Goal: Transaction & Acquisition: Register for event/course

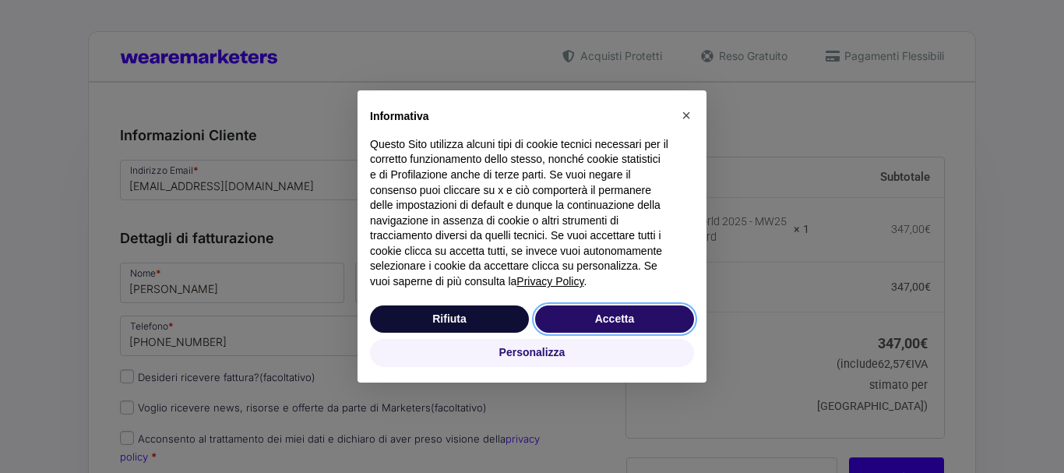
click at [594, 316] on button "Accetta" at bounding box center [614, 319] width 159 height 28
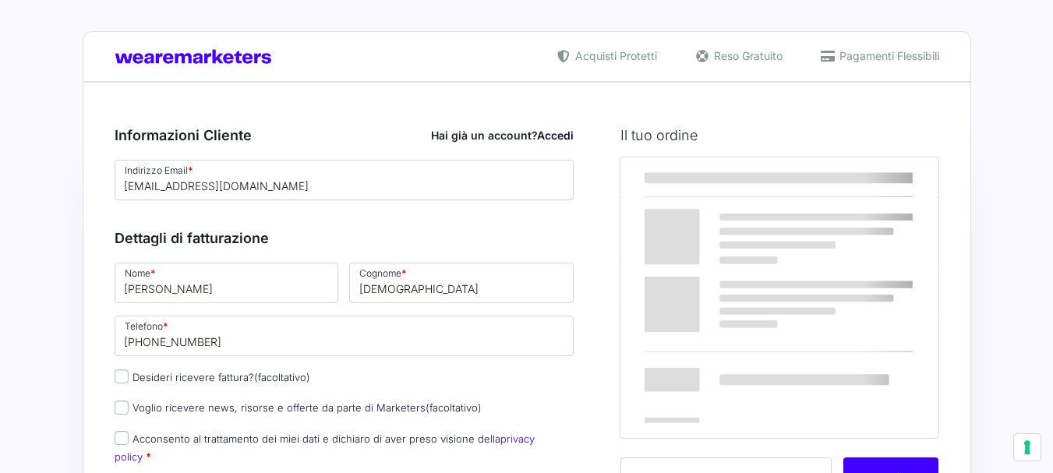
click at [232, 288] on div "Dettagli di fatturazione Nome * [PERSON_NAME] * [PERSON_NAME] Telefono * [PHONE…" at bounding box center [345, 367] width 460 height 314
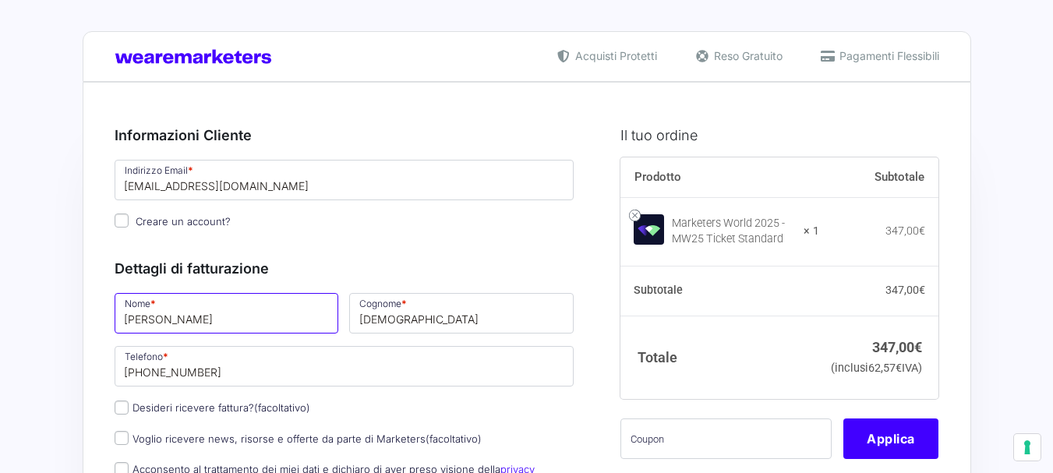
click at [218, 306] on input "[PERSON_NAME]" at bounding box center [227, 313] width 224 height 41
type input "Finale Freeride Outdoor Village"
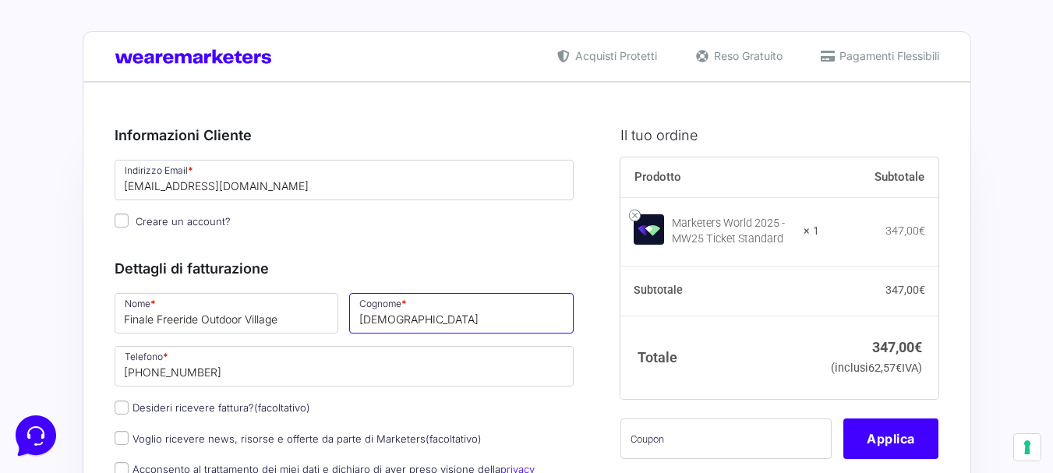
click at [423, 317] on input "[DEMOGRAPHIC_DATA]" at bounding box center [461, 313] width 224 height 41
type input "C"
type input "Srl"
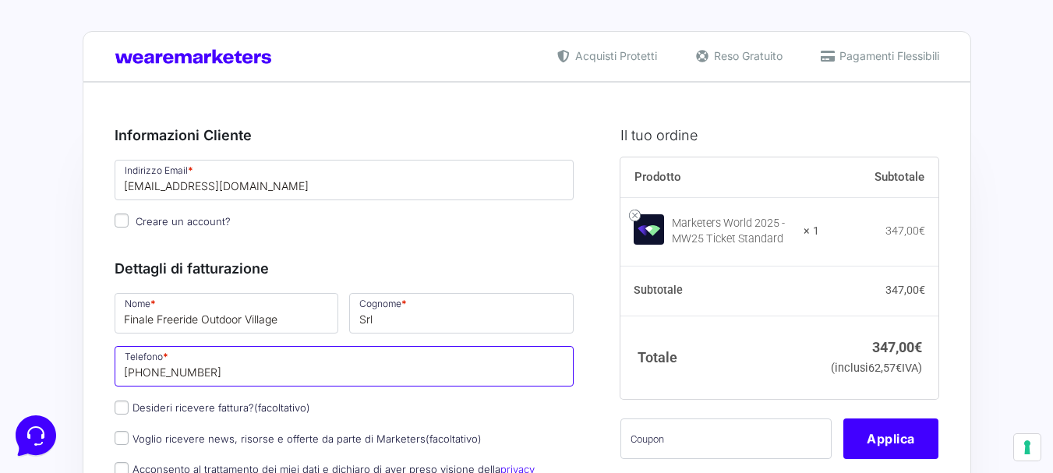
click at [264, 374] on input "[PHONE_NUMBER]" at bounding box center [345, 366] width 460 height 41
click at [121, 413] on input "Desideri ricevere fattura? (facoltativo)" at bounding box center [122, 408] width 14 height 14
checkbox input "true"
select select "IT"
type input "0000000"
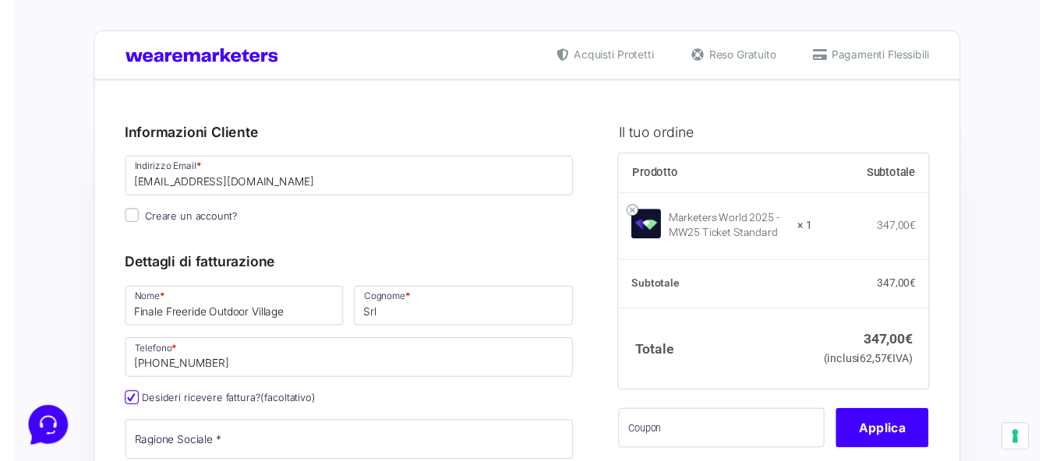
scroll to position [156, 0]
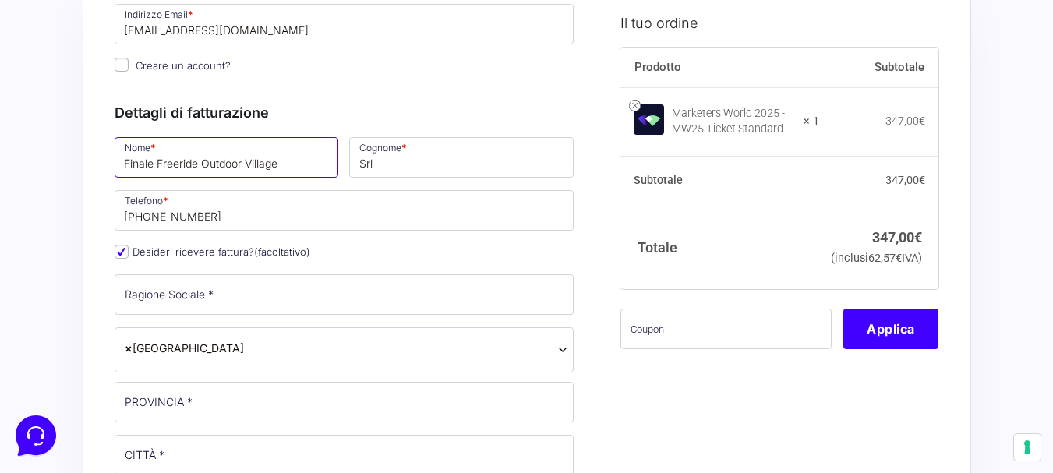
drag, startPoint x: 289, startPoint y: 164, endPoint x: 0, endPoint y: 171, distance: 289.2
type input "[PERSON_NAME]"
click at [210, 169] on input "[PERSON_NAME]" at bounding box center [227, 157] width 224 height 41
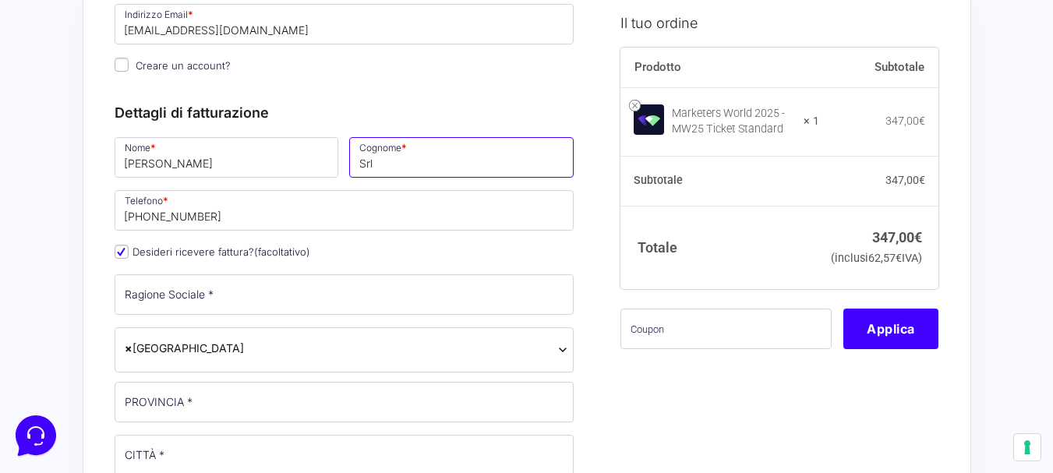
click at [404, 165] on input "Srl" at bounding box center [461, 157] width 224 height 41
type input "S"
type input "[DEMOGRAPHIC_DATA]"
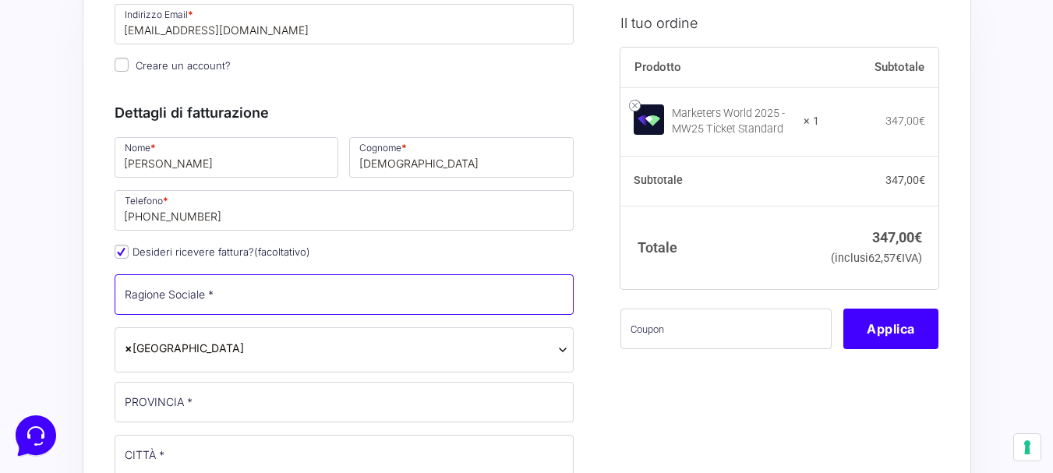
type input "FINALE FREERIDE OUTDOOR VILLAGE SRL"
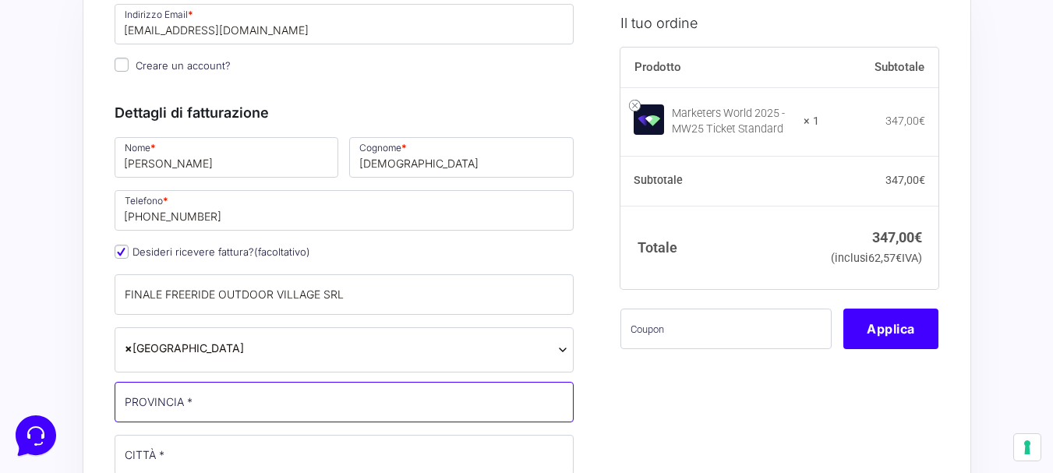
type input "SV"
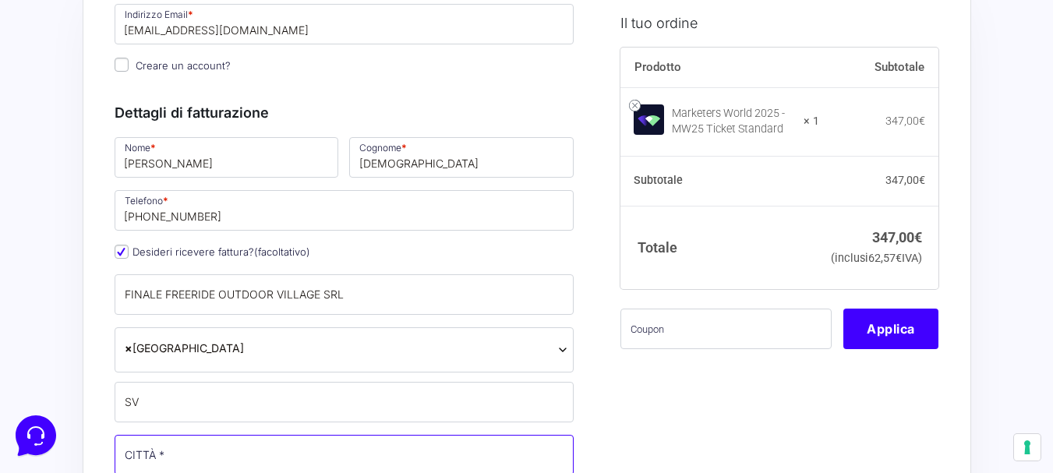
type input "Finale Ligure"
type input "via calice 15b"
type input "17024"
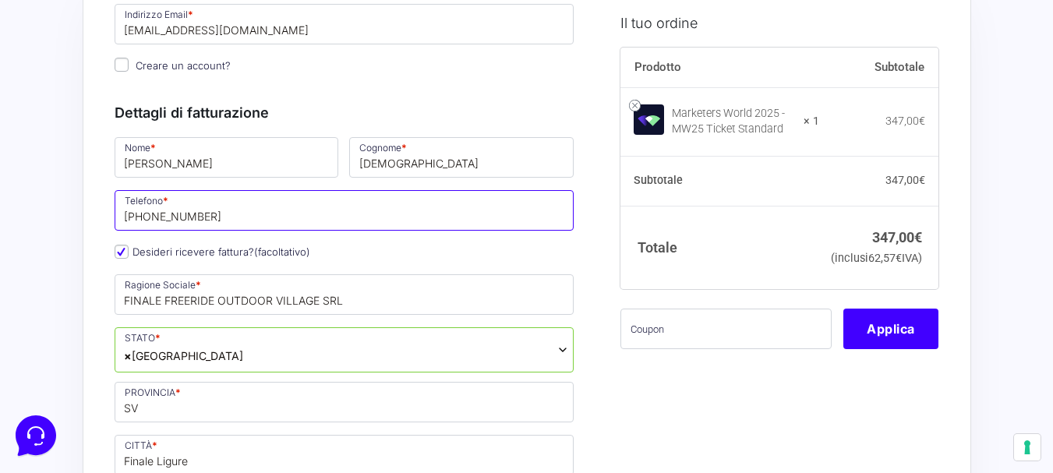
click at [212, 221] on input "[PHONE_NUMBER]" at bounding box center [345, 210] width 460 height 41
type input "[PHONE_NUMBER]"
click at [156, 356] on span "× [GEOGRAPHIC_DATA]" at bounding box center [345, 349] width 460 height 45
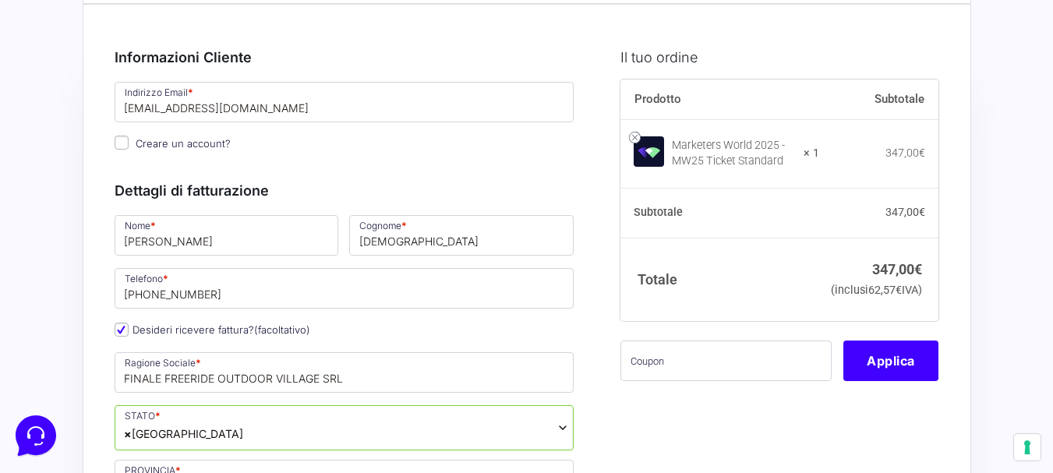
click at [126, 145] on input "Creare un account?" at bounding box center [122, 143] width 14 height 14
checkbox input "true"
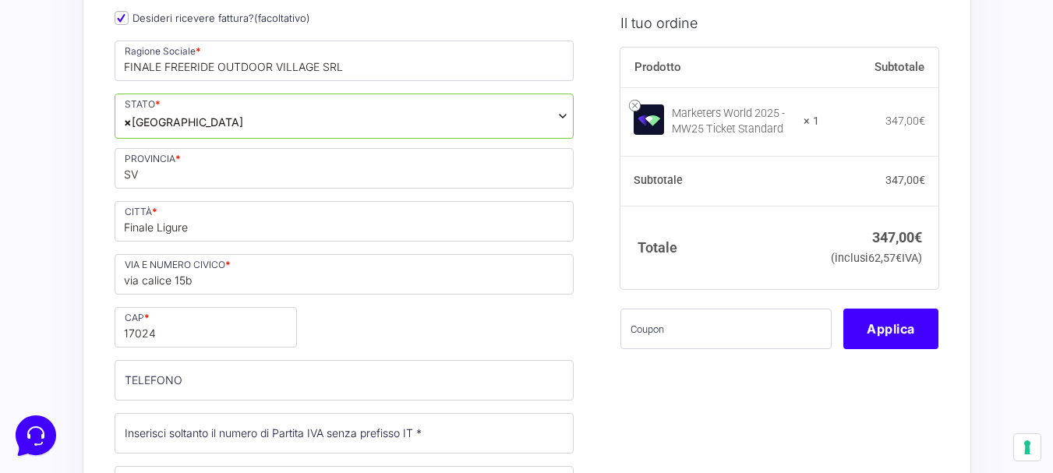
scroll to position [234, 0]
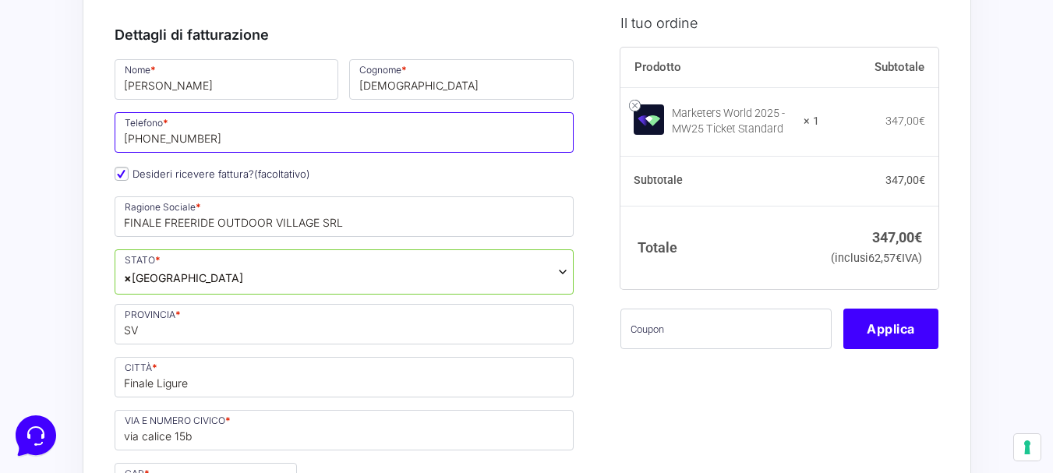
drag, startPoint x: 233, startPoint y: 145, endPoint x: 98, endPoint y: 149, distance: 134.9
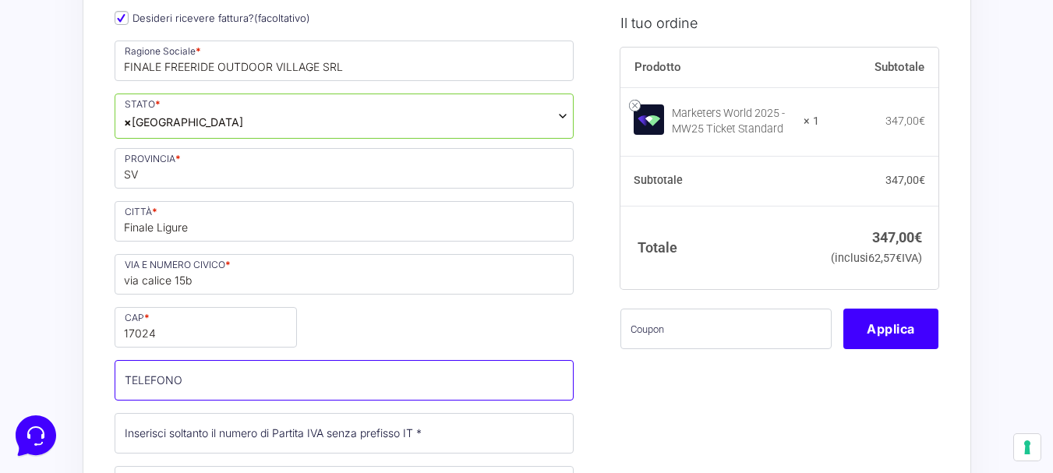
click at [181, 389] on input "TELEFONO (facoltativo)" at bounding box center [345, 380] width 460 height 41
paste input "[PHONE_NUMBER]"
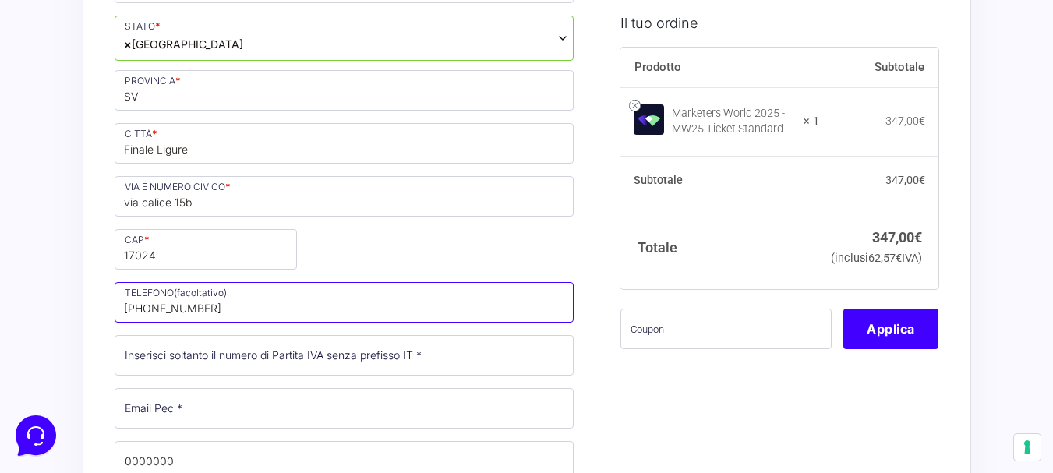
type input "[PHONE_NUMBER]"
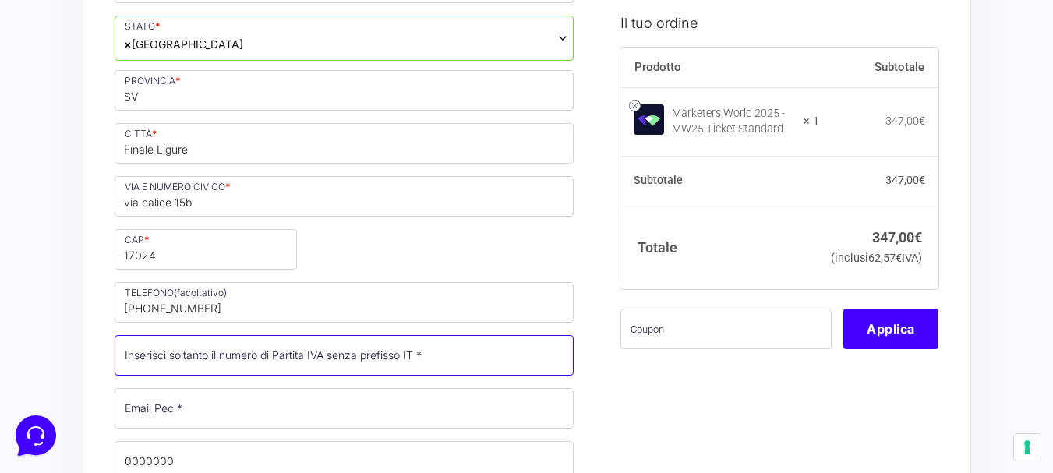
click at [390, 358] on input "Partita Iva *" at bounding box center [345, 355] width 460 height 41
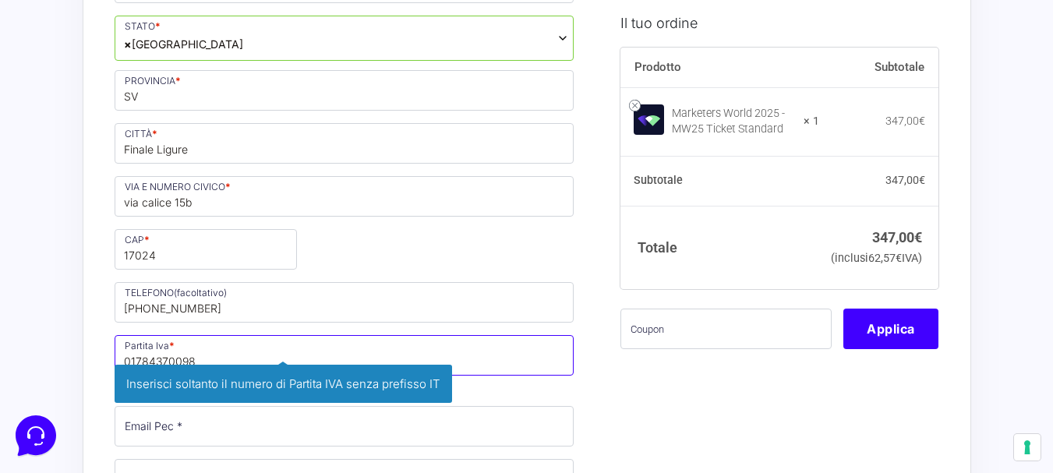
type input "01784370098"
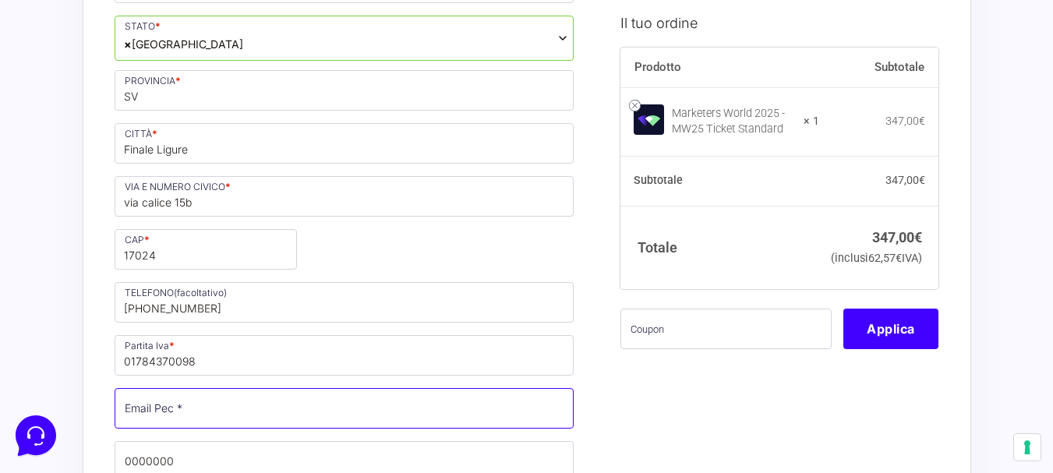
click at [192, 416] on input "Email Pec *" at bounding box center [345, 408] width 460 height 41
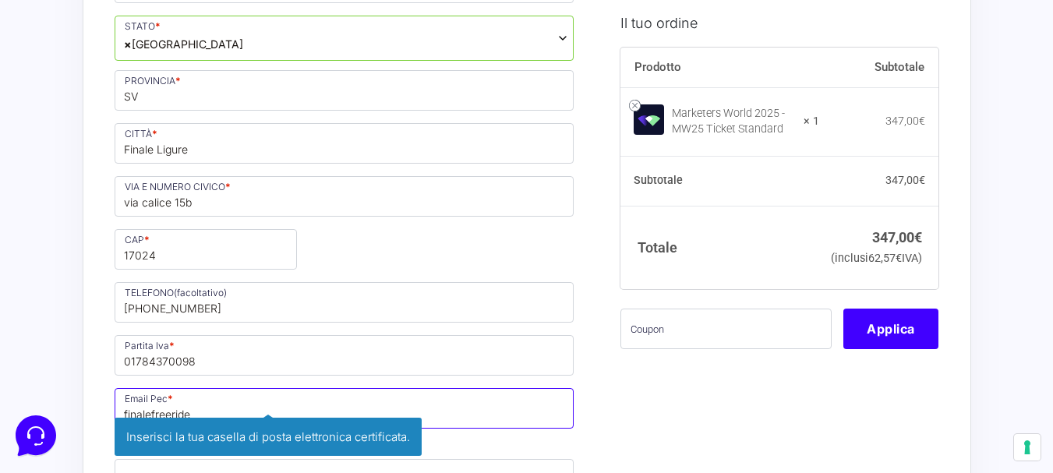
type input "finalefreeride"
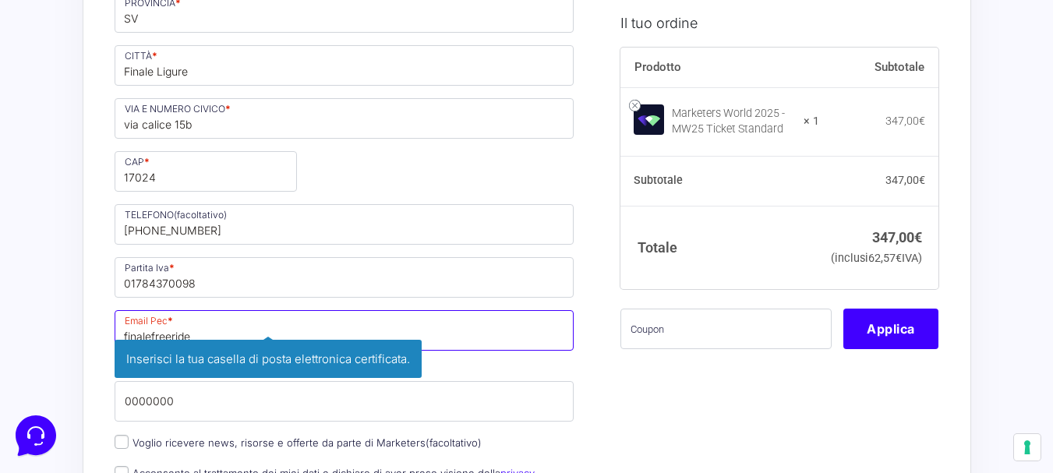
drag, startPoint x: 221, startPoint y: 330, endPoint x: 20, endPoint y: 334, distance: 200.3
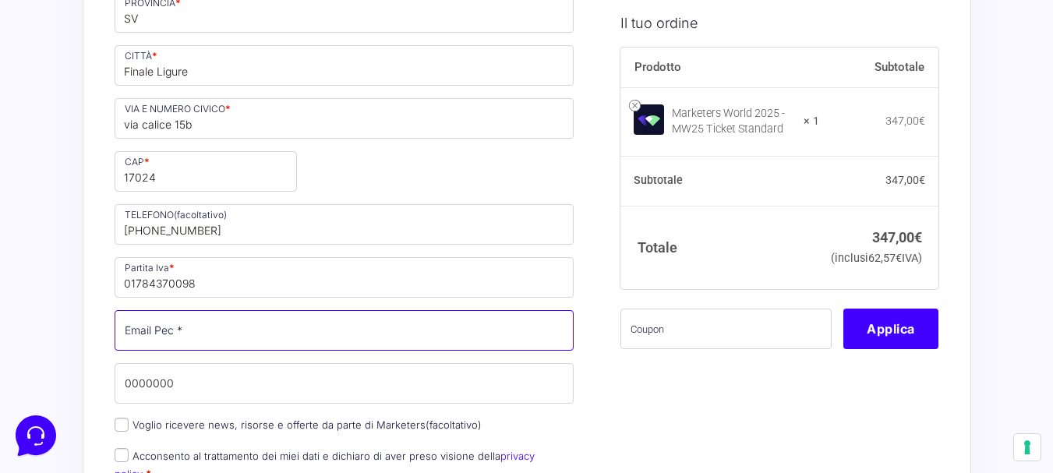
paste input "[EMAIL_ADDRESS][DOMAIN_NAME]"
type input "[EMAIL_ADDRESS][DOMAIN_NAME]"
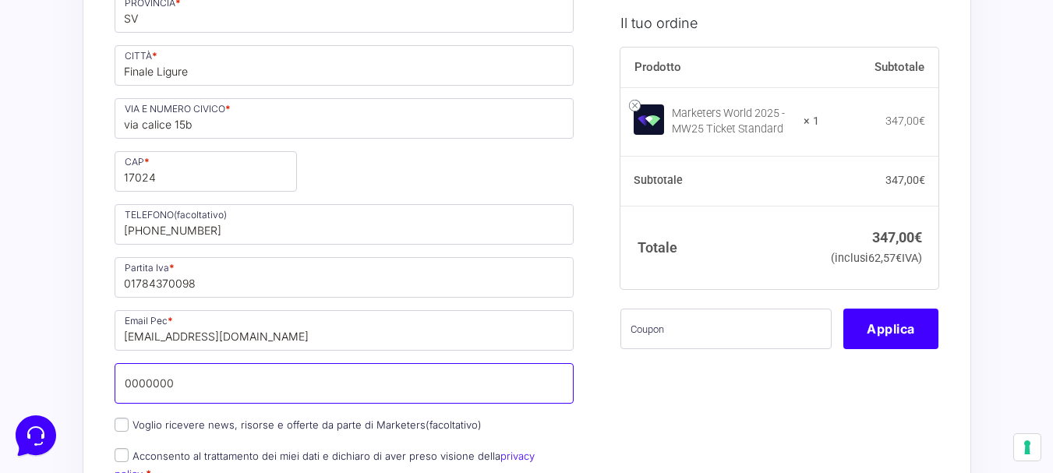
click at [243, 379] on input "0000000" at bounding box center [345, 383] width 460 height 41
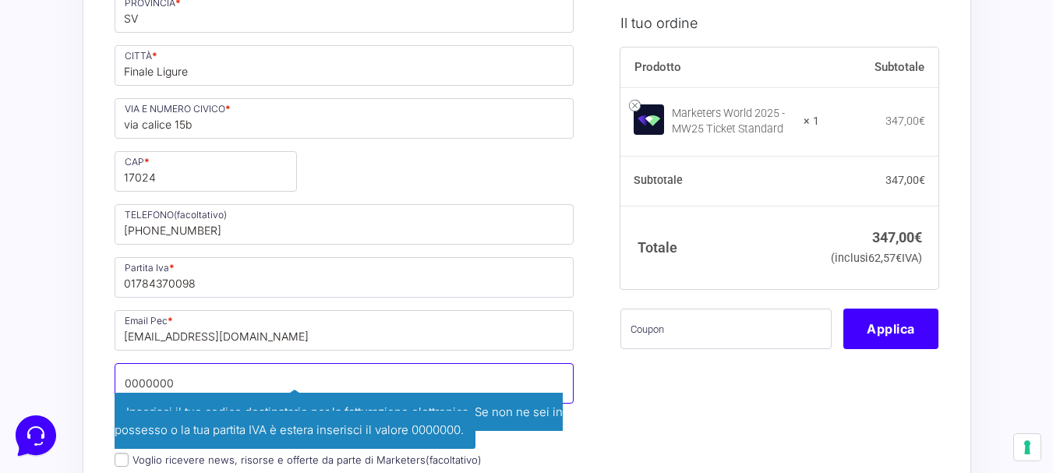
scroll to position [623, 0]
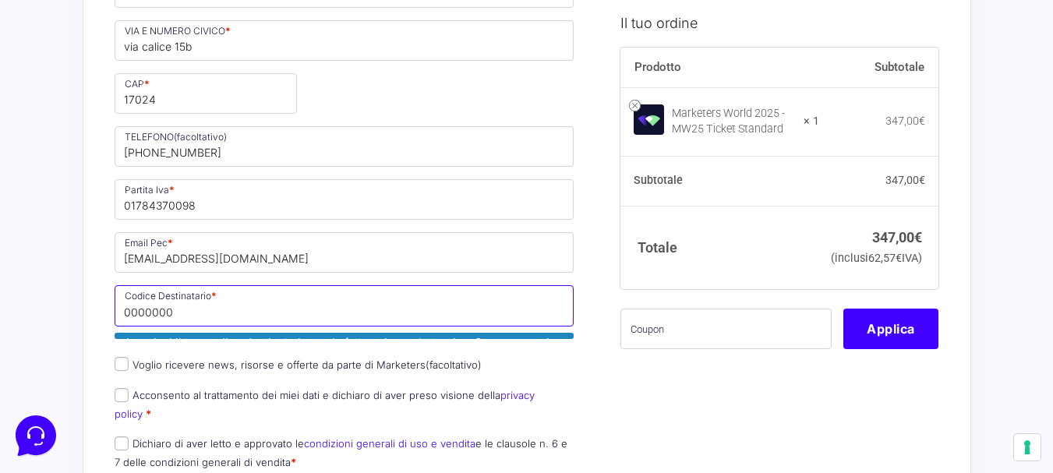
click at [246, 302] on input "0000000" at bounding box center [345, 305] width 460 height 41
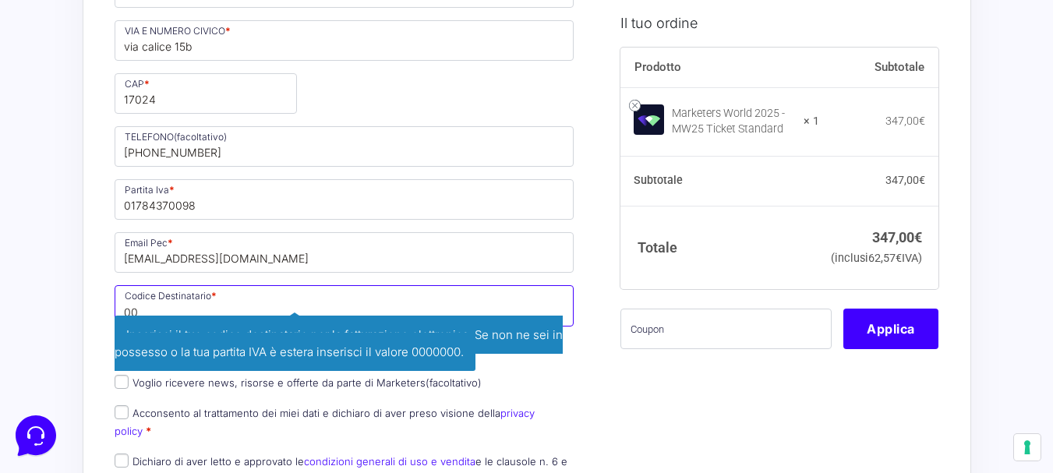
type input "0"
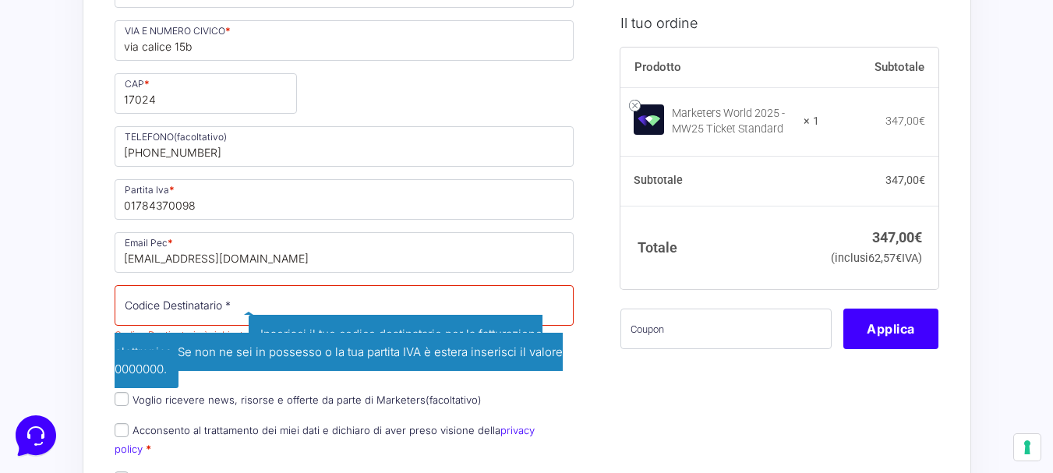
scroll to position [545, 0]
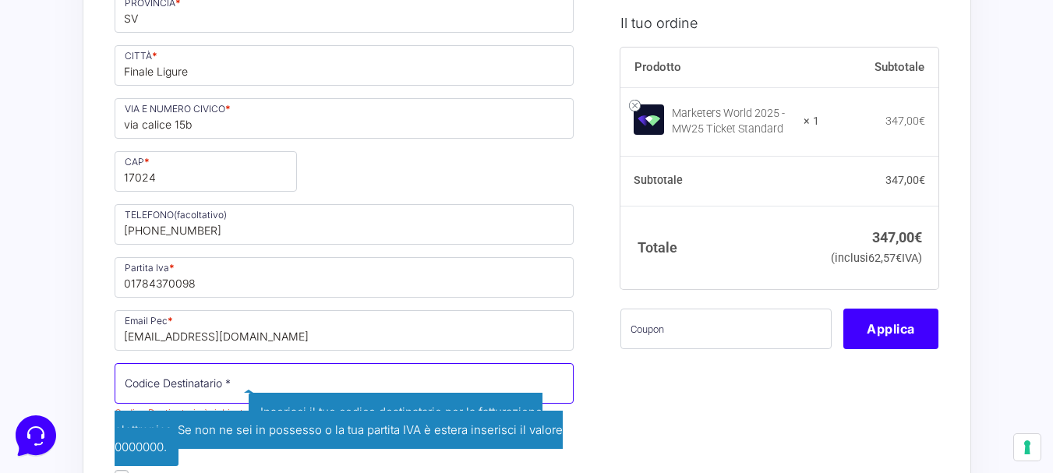
click at [229, 390] on input "Codice Destinatario *" at bounding box center [345, 383] width 460 height 41
paste input "M5UXCR1"
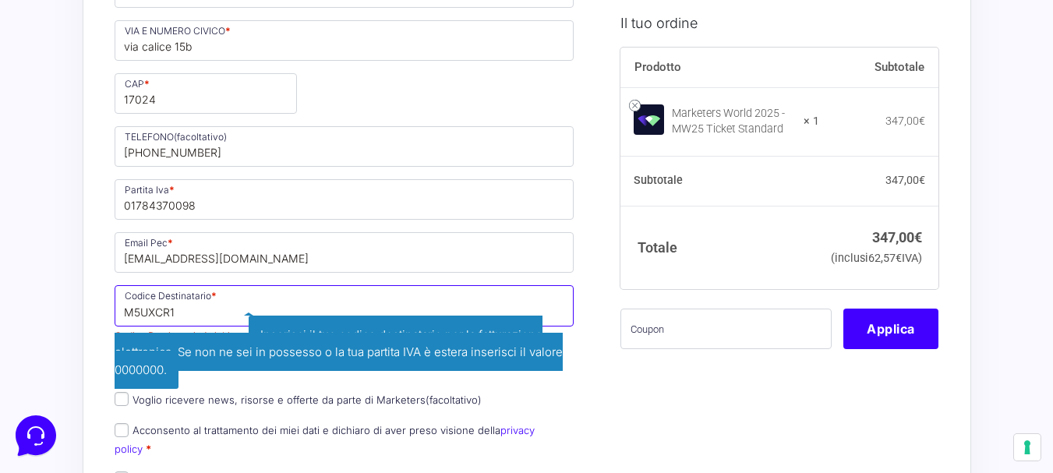
type input "M5UXCR1"
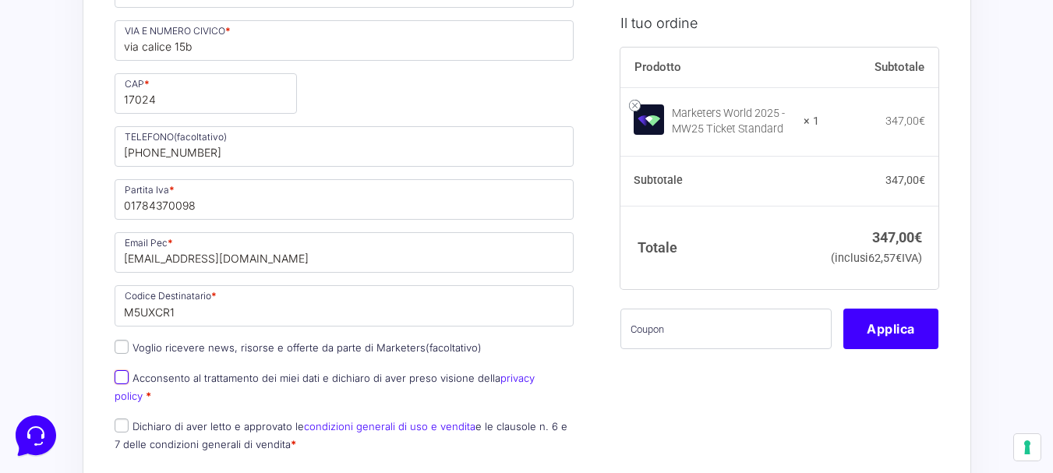
click at [126, 376] on input "Acconsento al trattamento dei miei dati e dichiaro di aver preso visione della …" at bounding box center [122, 377] width 14 height 14
checkbox input "true"
click at [121, 418] on input "Dichiaro di aver letto e approvato le condizioni generali di uso e vendita e le…" at bounding box center [122, 425] width 14 height 14
checkbox input "true"
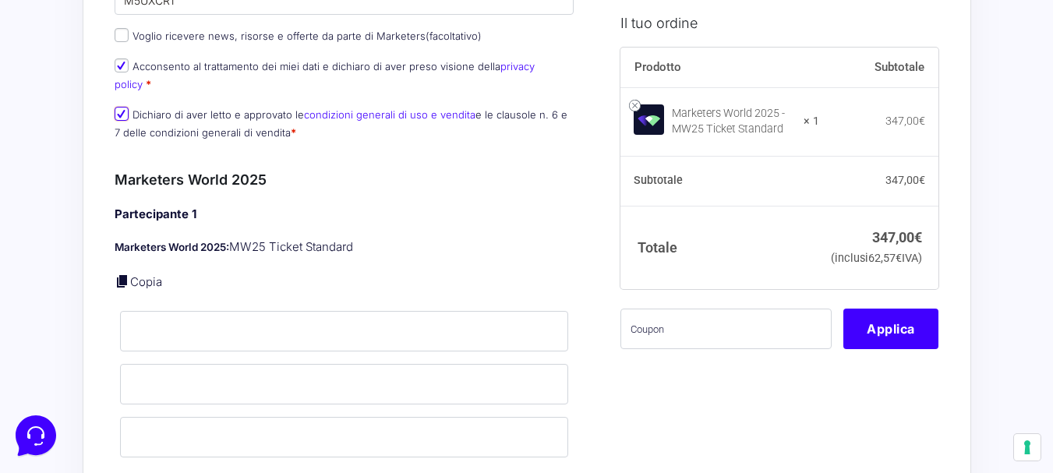
scroll to position [857, 0]
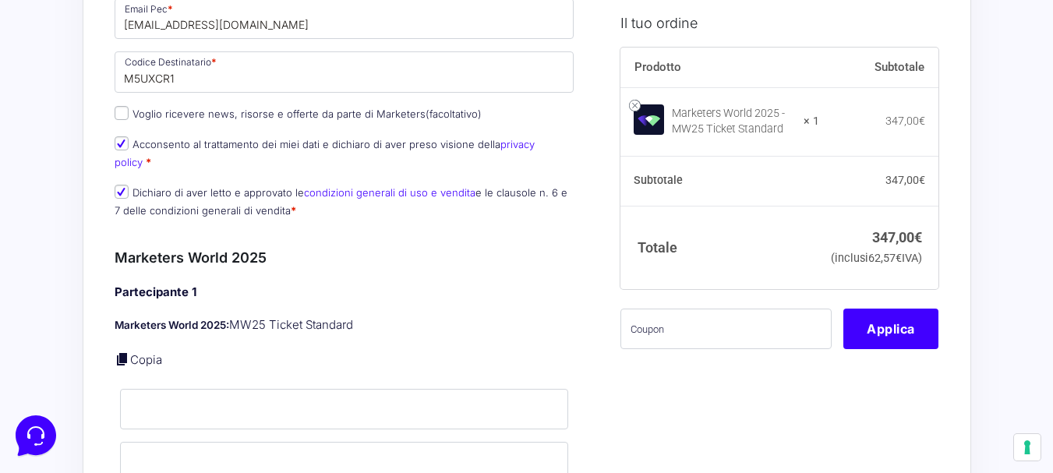
click at [148, 352] on link "Copia" at bounding box center [146, 359] width 32 height 15
type input "[PERSON_NAME]"
type input "[DEMOGRAPHIC_DATA]"
type input "[EMAIL_ADDRESS][DOMAIN_NAME]"
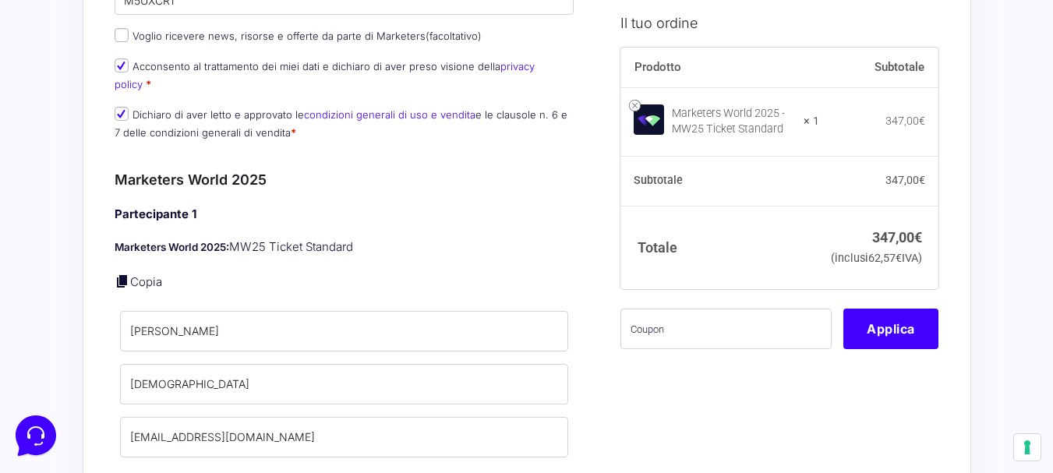
scroll to position [1013, 0]
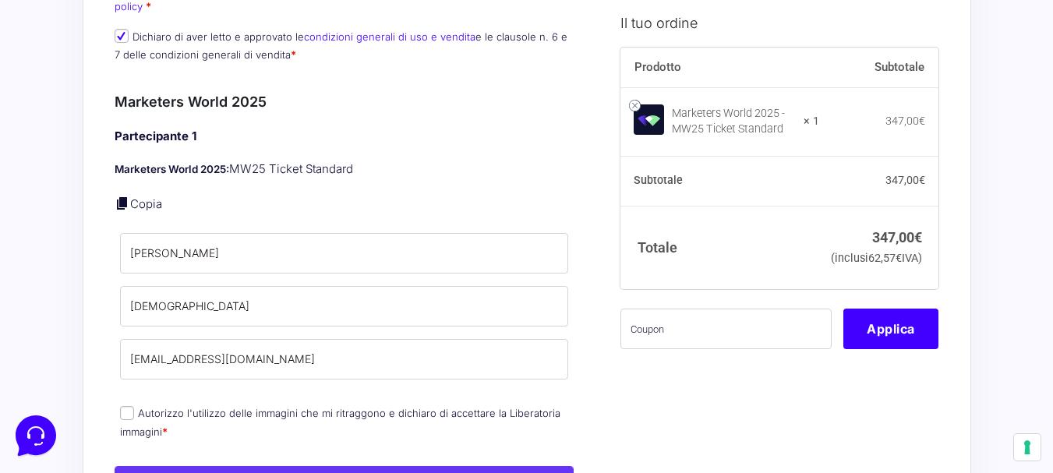
click at [129, 406] on input "Autorizzo l'utilizzo delle immagini che mi ritraggono e dichiaro di accettare l…" at bounding box center [127, 413] width 14 height 14
checkbox input "true"
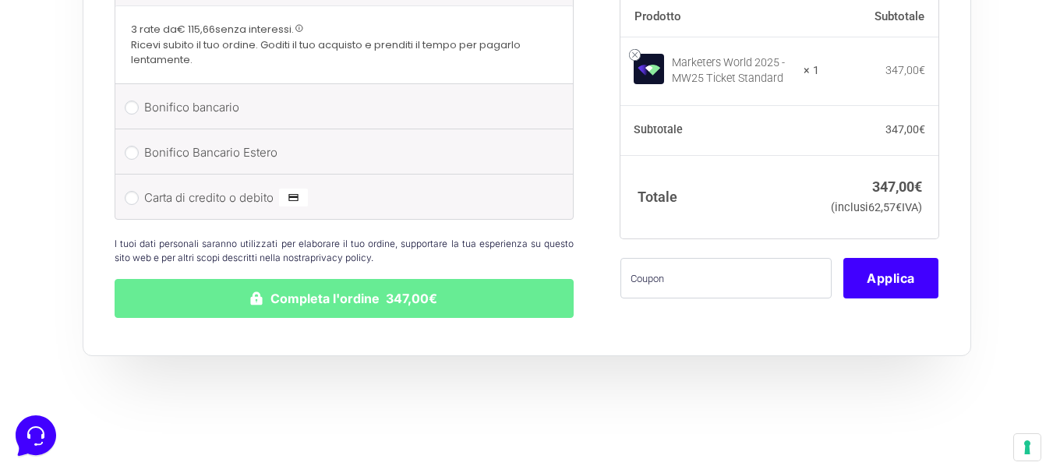
scroll to position [1948, 0]
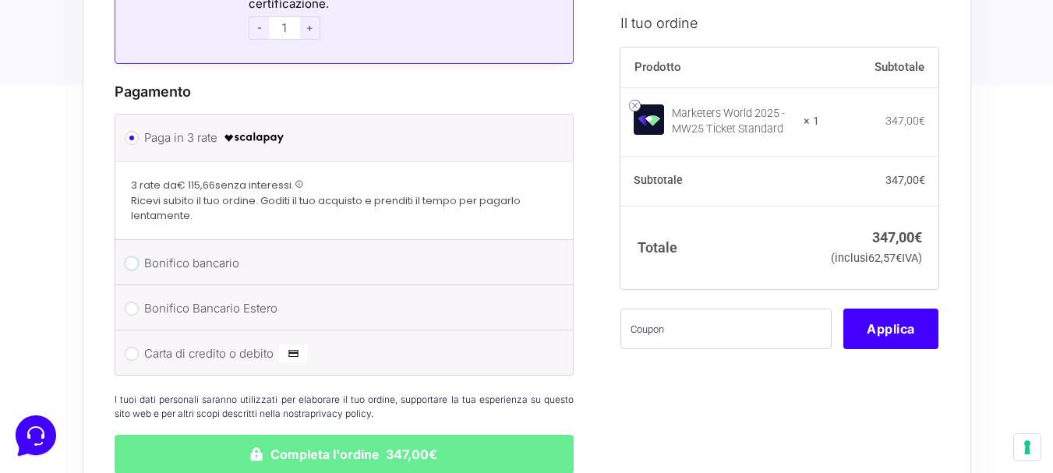
click at [127, 256] on input "Bonifico bancario" at bounding box center [132, 263] width 14 height 14
radio input "true"
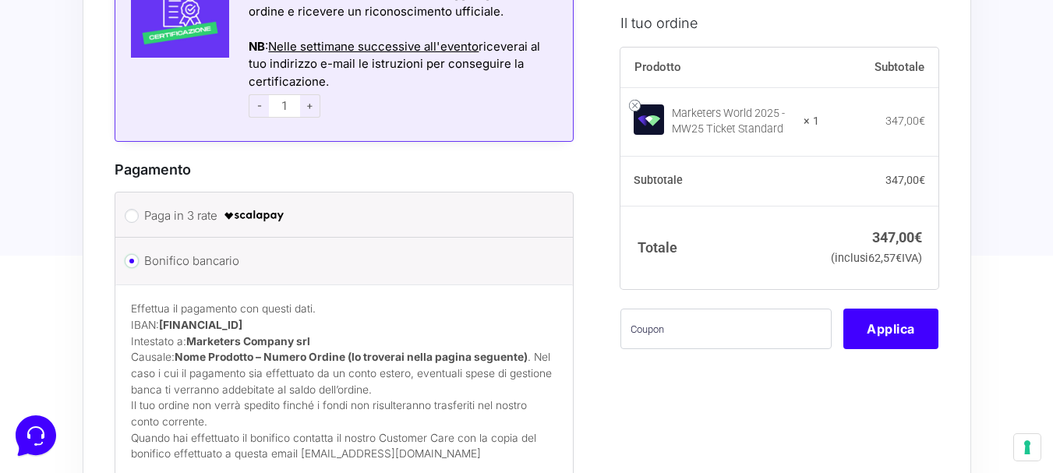
scroll to position [2104, 0]
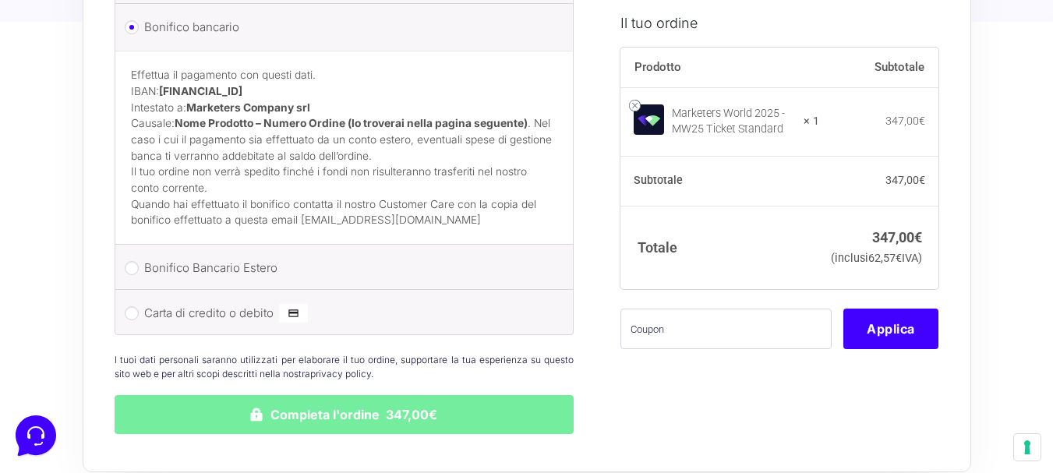
click at [245, 397] on button "Completa l'ordine 347,00€" at bounding box center [345, 414] width 460 height 39
